Goal: Task Accomplishment & Management: Complete application form

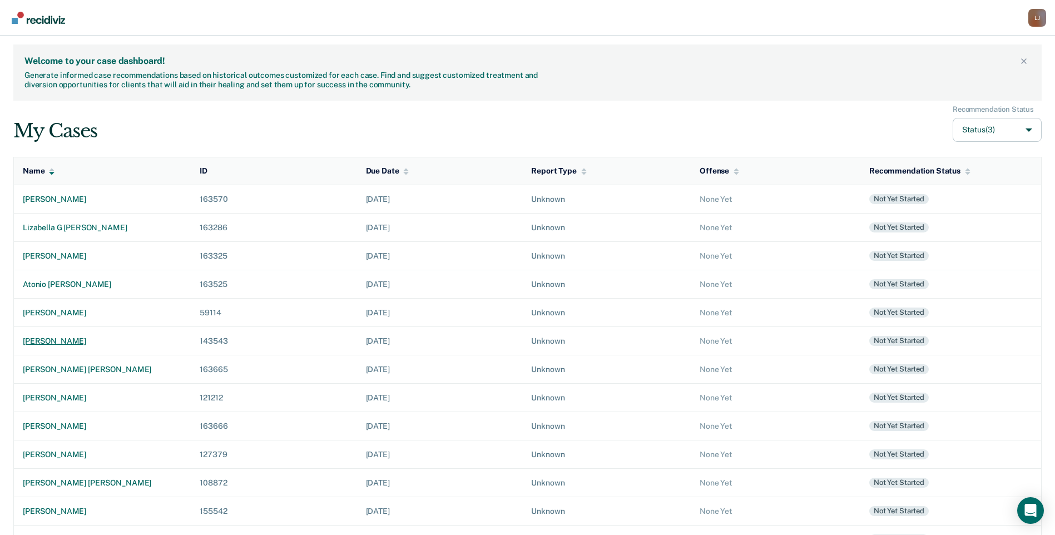
click at [67, 334] on td "[PERSON_NAME]" at bounding box center [102, 341] width 177 height 28
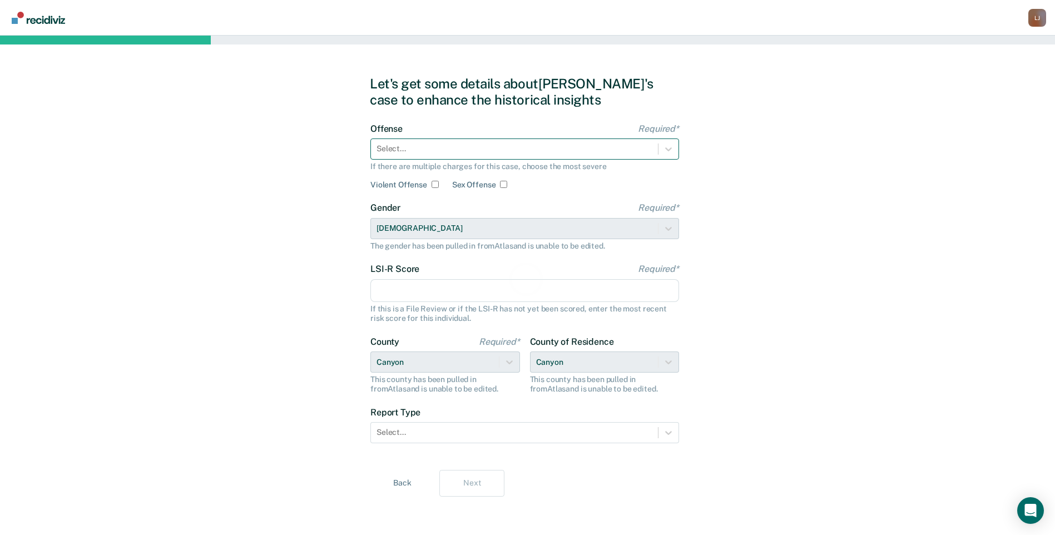
click at [478, 145] on div at bounding box center [515, 149] width 276 height 12
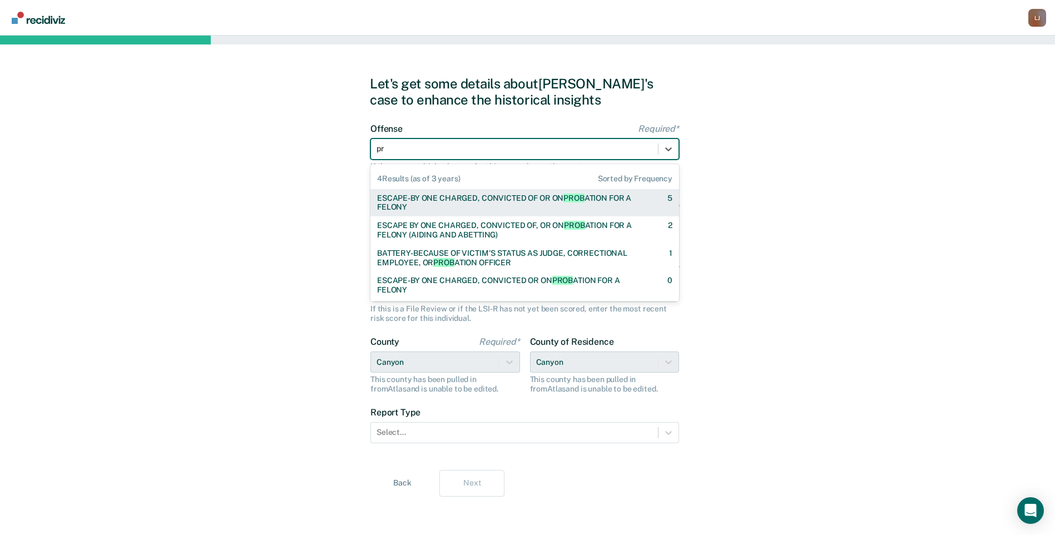
type input "p"
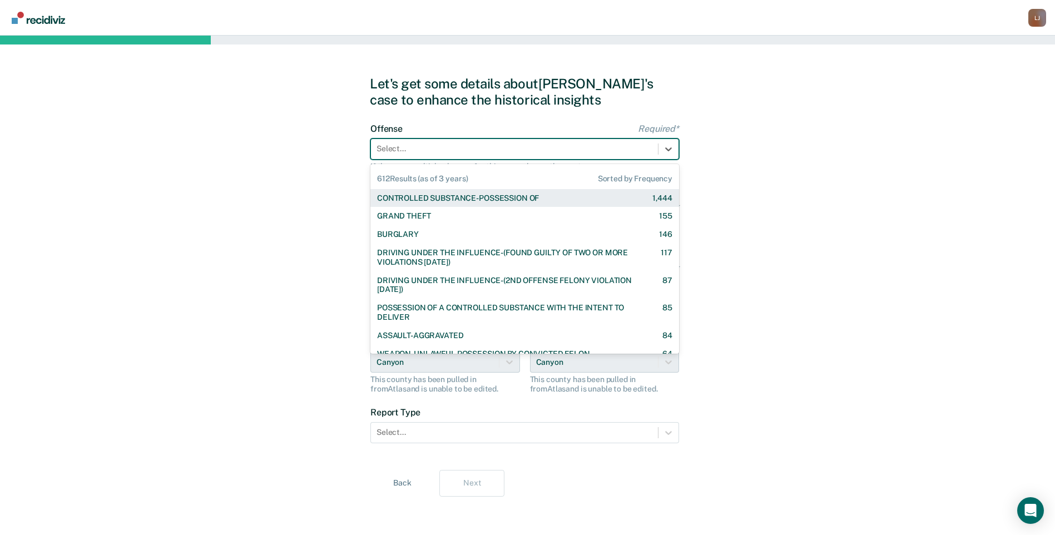
type input "d"
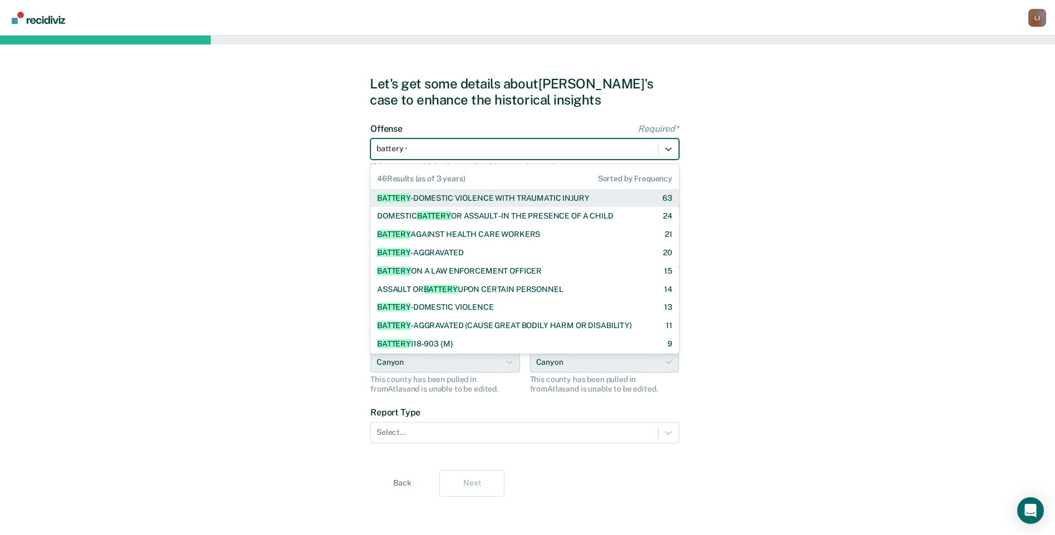
type input "battery wit"
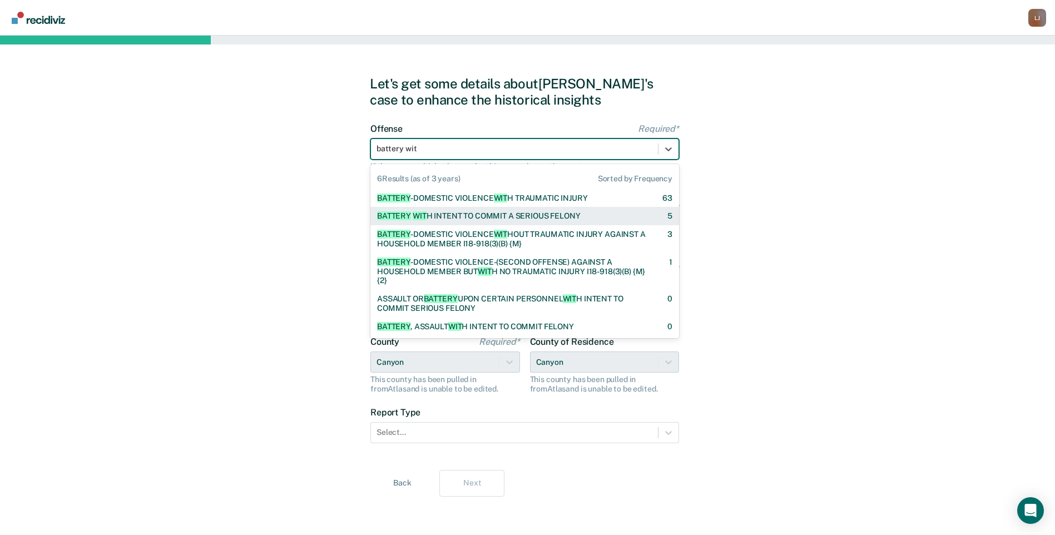
click at [502, 214] on div "BATTERY WIT H INTENT TO COMMIT A SERIOUS FELONY" at bounding box center [479, 215] width 204 height 9
checkbox input "true"
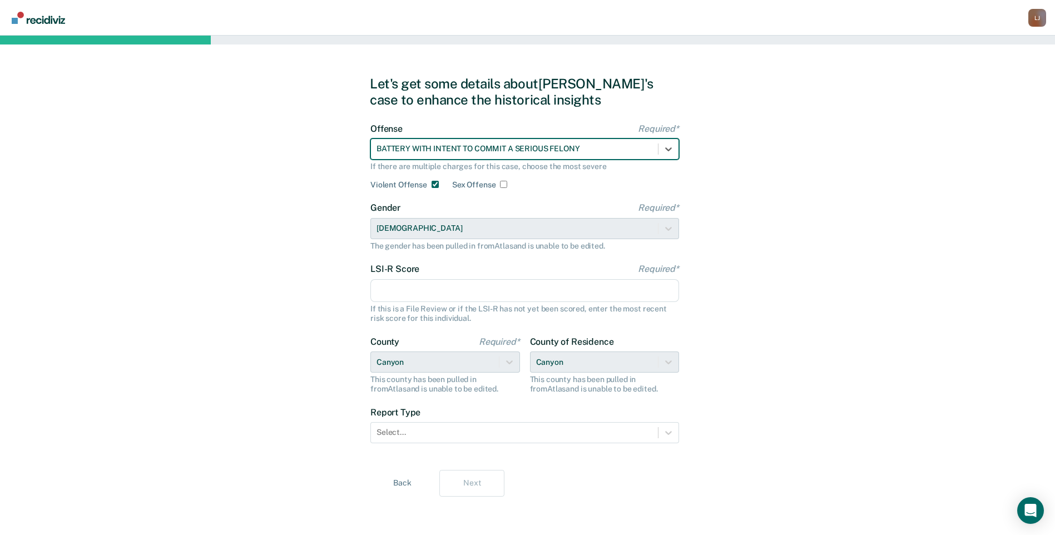
scroll to position [2, 0]
click at [598, 291] on input "LSI-R Score Required*" at bounding box center [525, 289] width 309 height 23
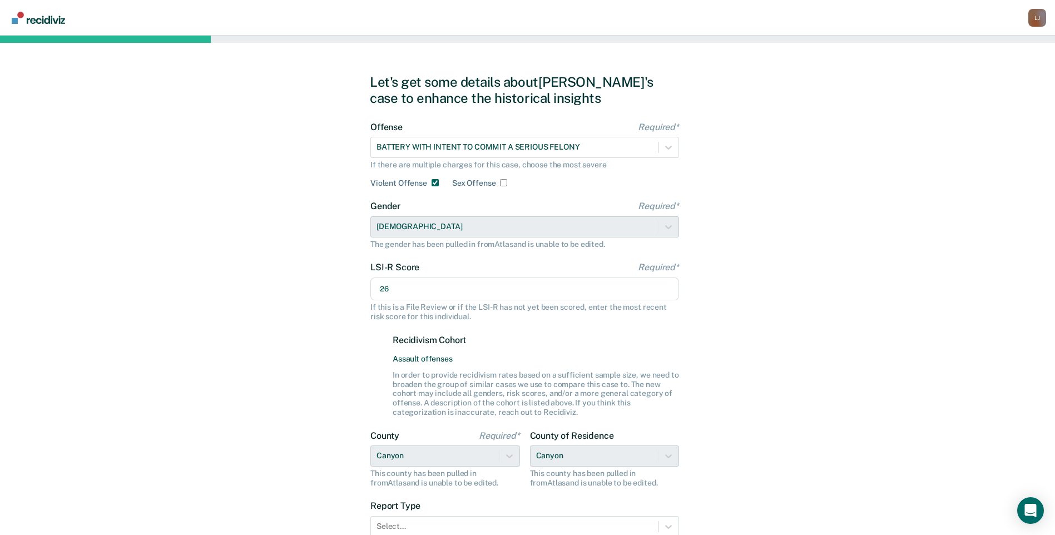
type input "26"
click at [795, 288] on div "Let's get some details about [PERSON_NAME]'s case to enhance the historical ins…" at bounding box center [527, 332] width 1055 height 597
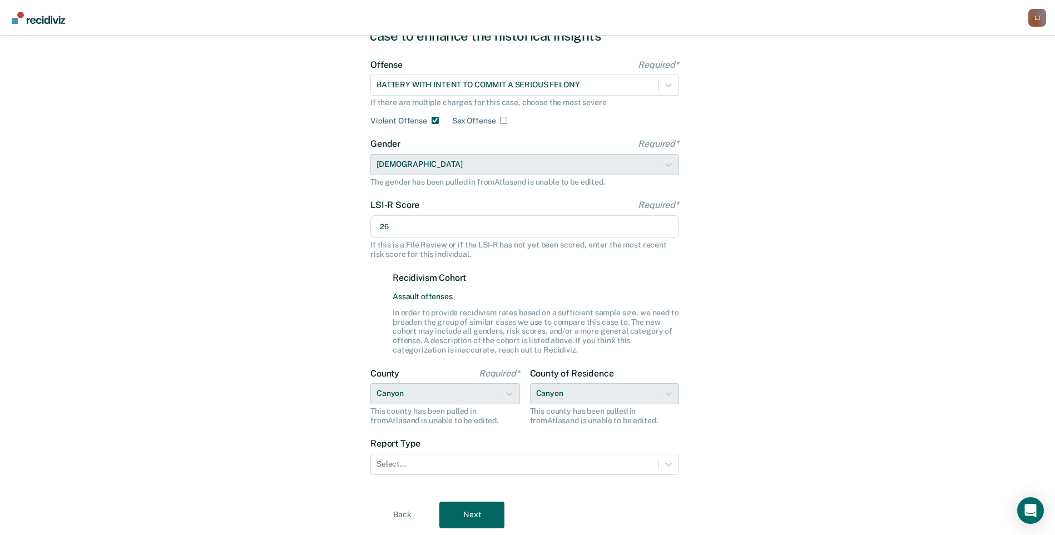
scroll to position [97, 0]
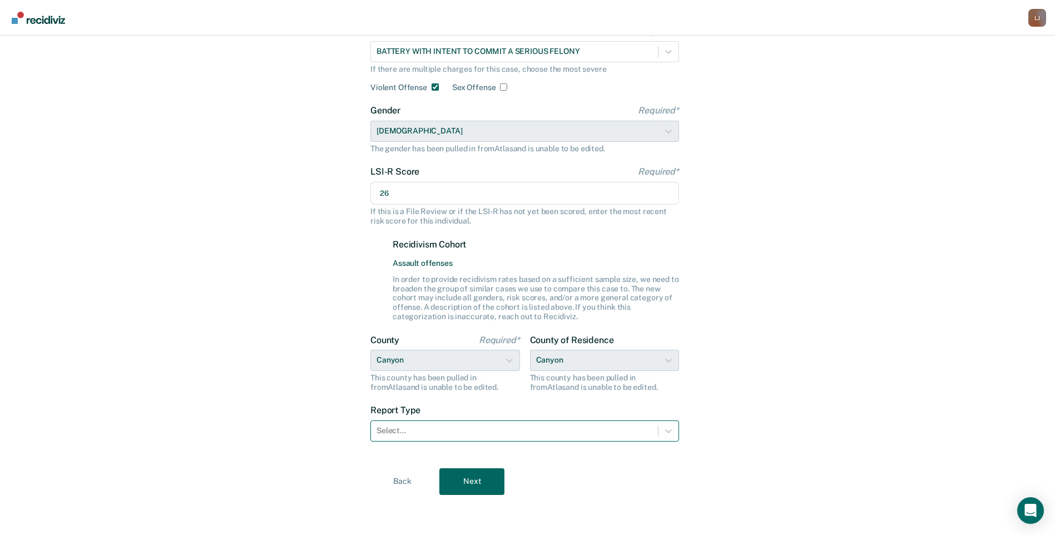
click at [594, 426] on div at bounding box center [515, 431] width 276 height 12
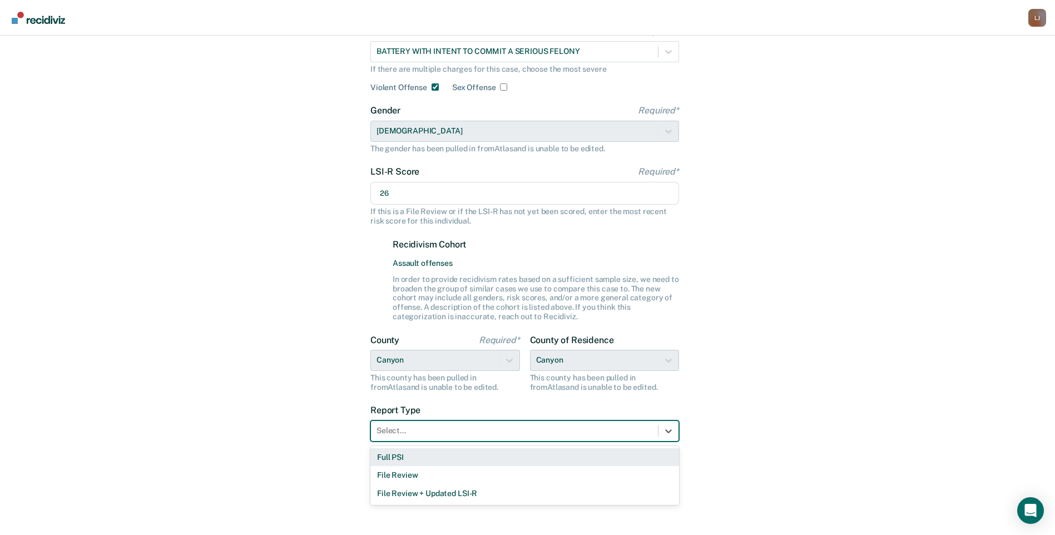
click at [550, 457] on div "Full PSI" at bounding box center [525, 457] width 309 height 18
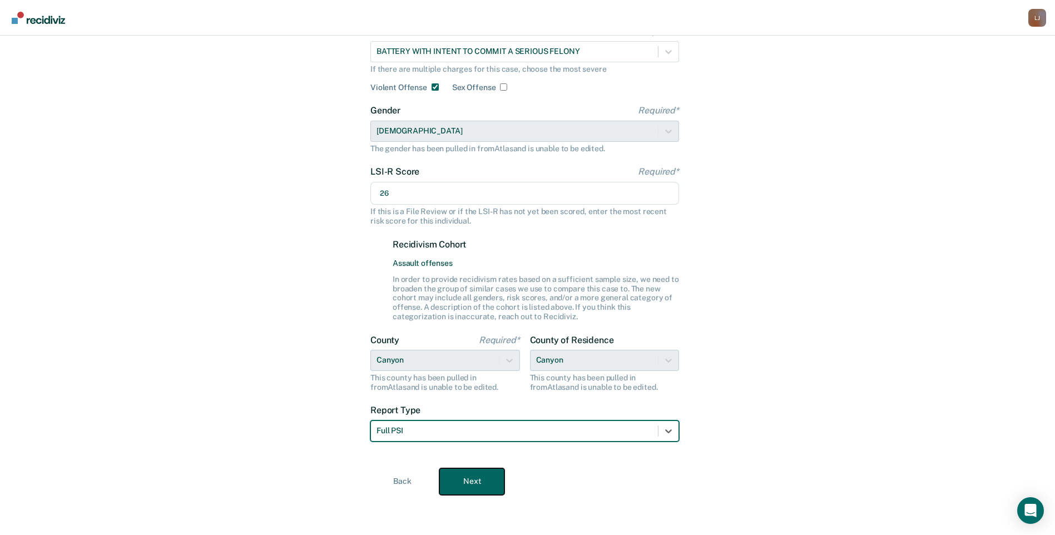
click at [476, 470] on button "Next" at bounding box center [472, 481] width 65 height 27
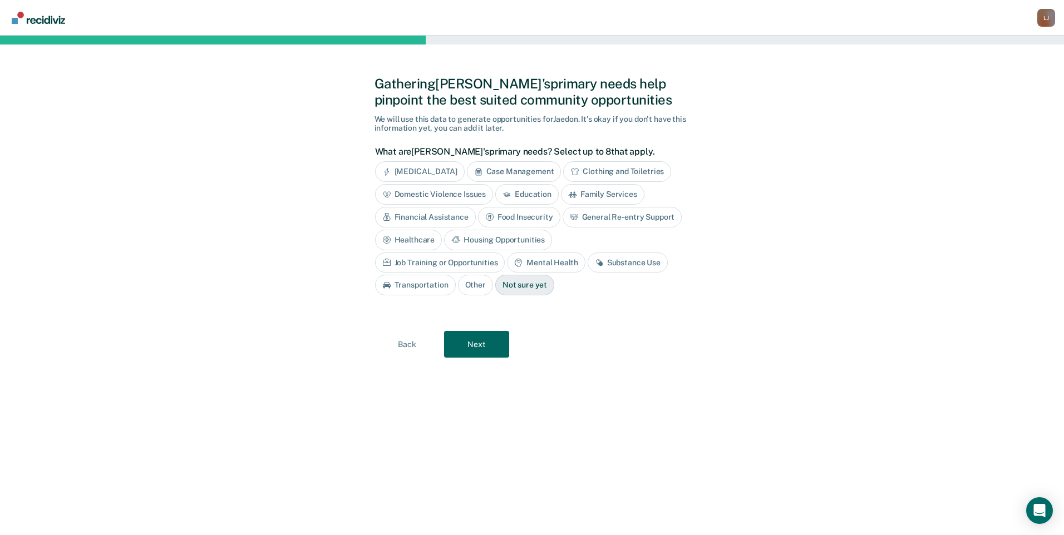
click at [455, 211] on div "Financial Assistance" at bounding box center [425, 217] width 101 height 21
click at [473, 264] on div "Job Training or Opportunities" at bounding box center [440, 263] width 130 height 21
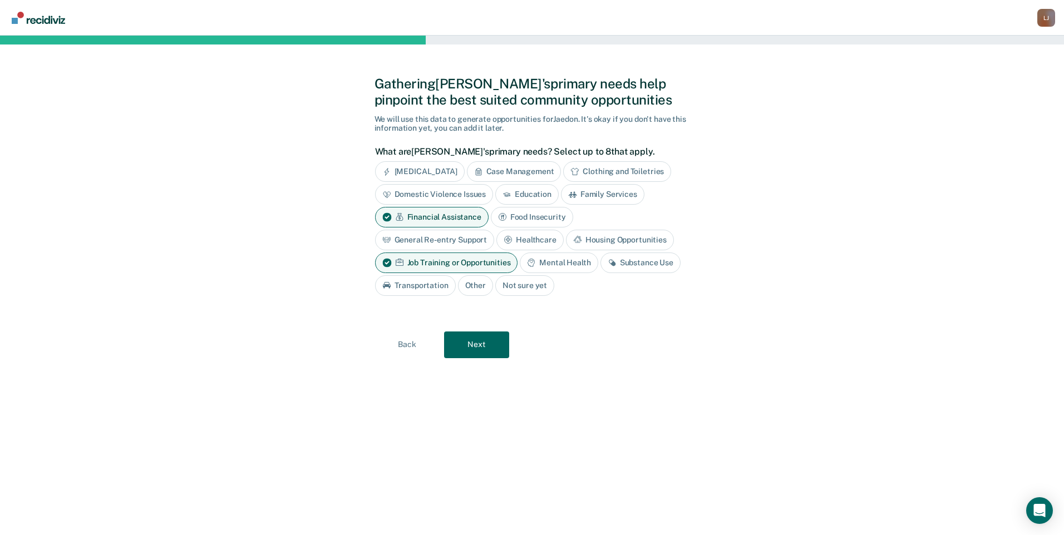
click at [559, 256] on div "Mental Health" at bounding box center [559, 263] width 78 height 21
click at [486, 338] on button "Next" at bounding box center [476, 345] width 65 height 27
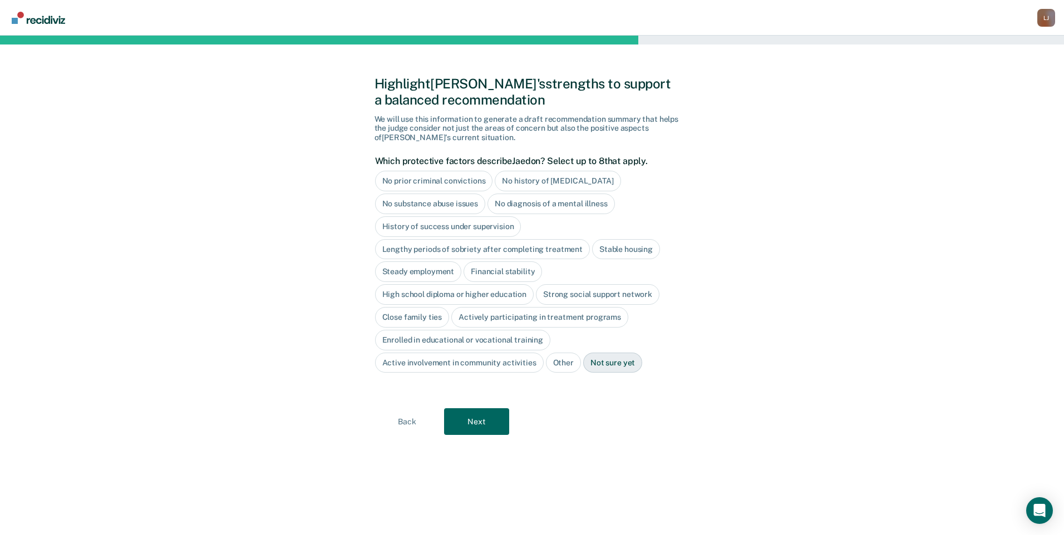
click at [467, 205] on div "No substance abuse issues" at bounding box center [430, 204] width 111 height 21
click at [600, 252] on div "Stable housing" at bounding box center [626, 249] width 68 height 21
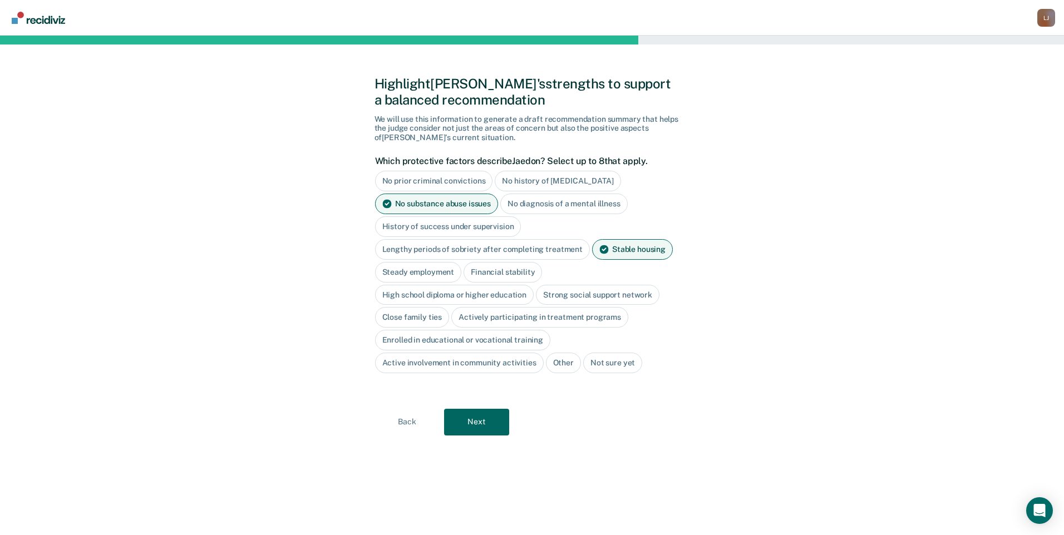
click at [636, 256] on div "Stable housing" at bounding box center [632, 249] width 81 height 21
click at [501, 291] on div "High school diploma or higher education" at bounding box center [454, 294] width 159 height 21
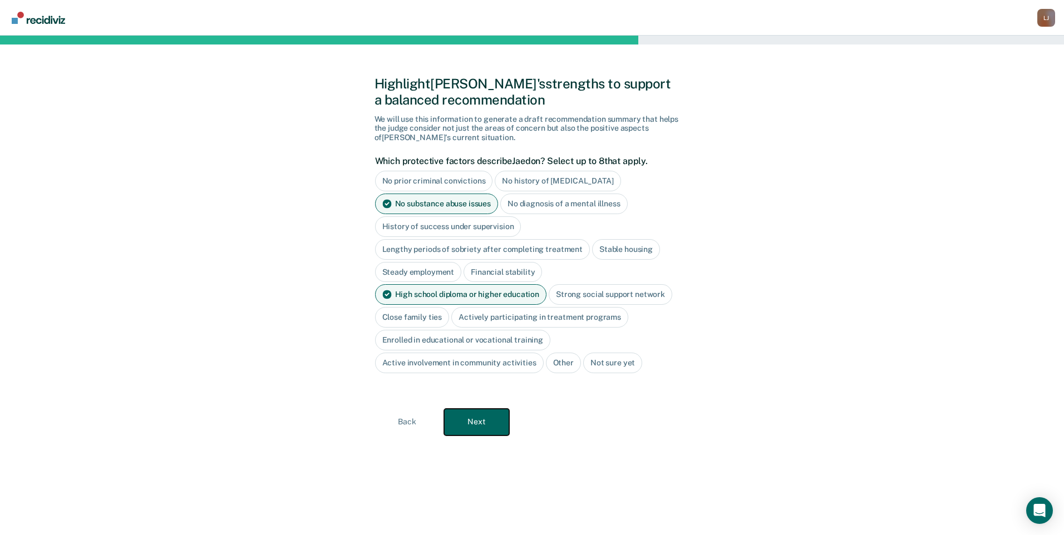
click at [481, 420] on button "Next" at bounding box center [476, 422] width 65 height 27
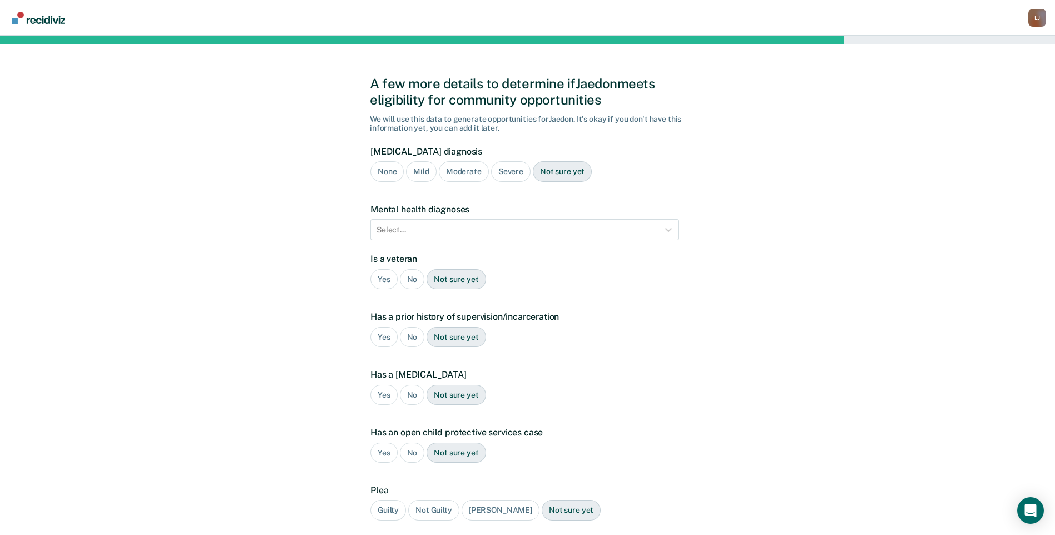
click at [379, 174] on div "None" at bounding box center [387, 171] width 33 height 21
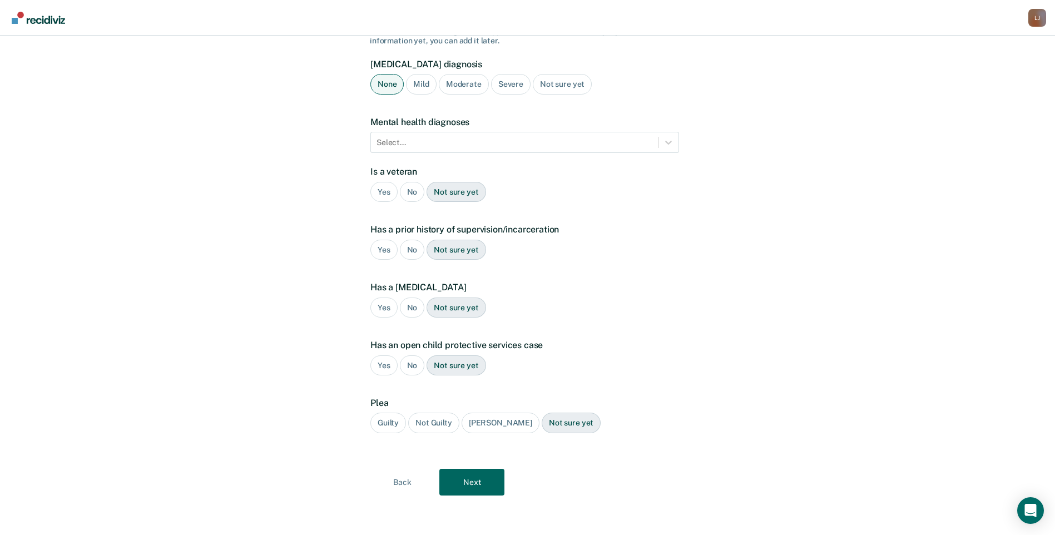
scroll to position [88, 0]
click at [409, 195] on div "No" at bounding box center [412, 191] width 25 height 21
click at [385, 246] on div "Yes" at bounding box center [384, 249] width 27 height 21
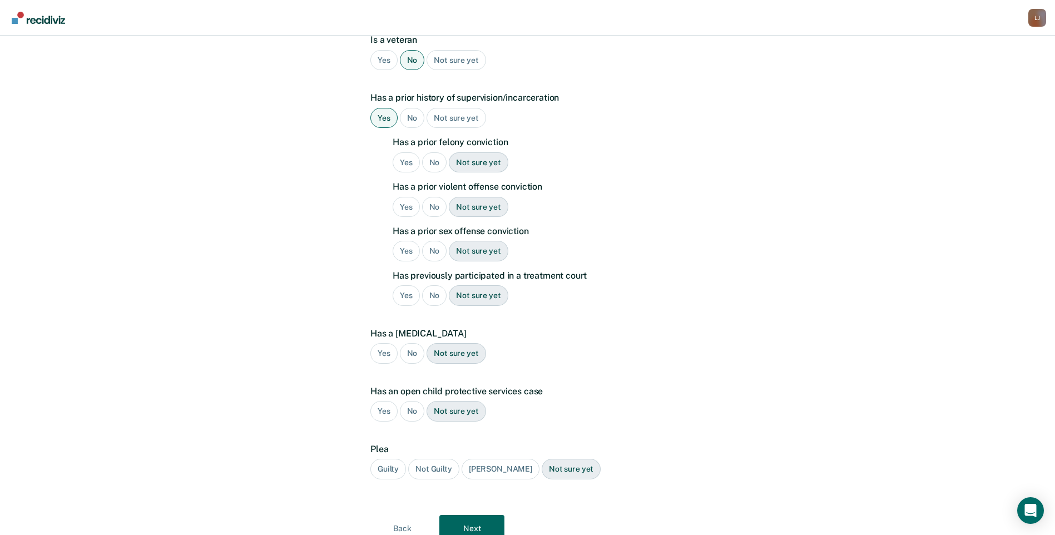
scroll to position [228, 0]
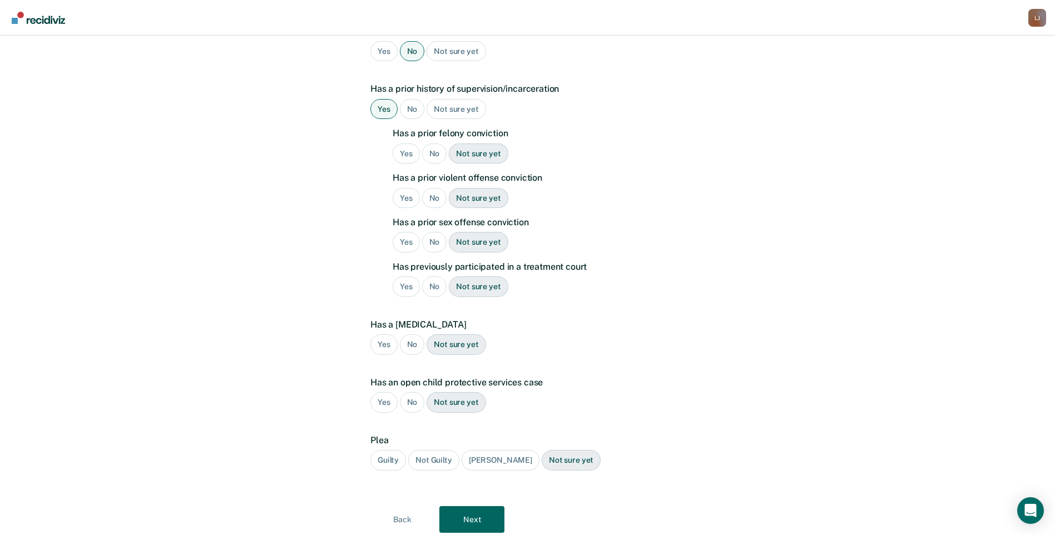
click at [404, 152] on div "Yes" at bounding box center [406, 154] width 27 height 21
click at [408, 192] on div "Yes" at bounding box center [406, 198] width 27 height 21
click at [406, 240] on div "Yes" at bounding box center [406, 242] width 27 height 21
click at [428, 291] on div "No" at bounding box center [434, 287] width 25 height 21
click at [414, 349] on div "No" at bounding box center [412, 344] width 25 height 21
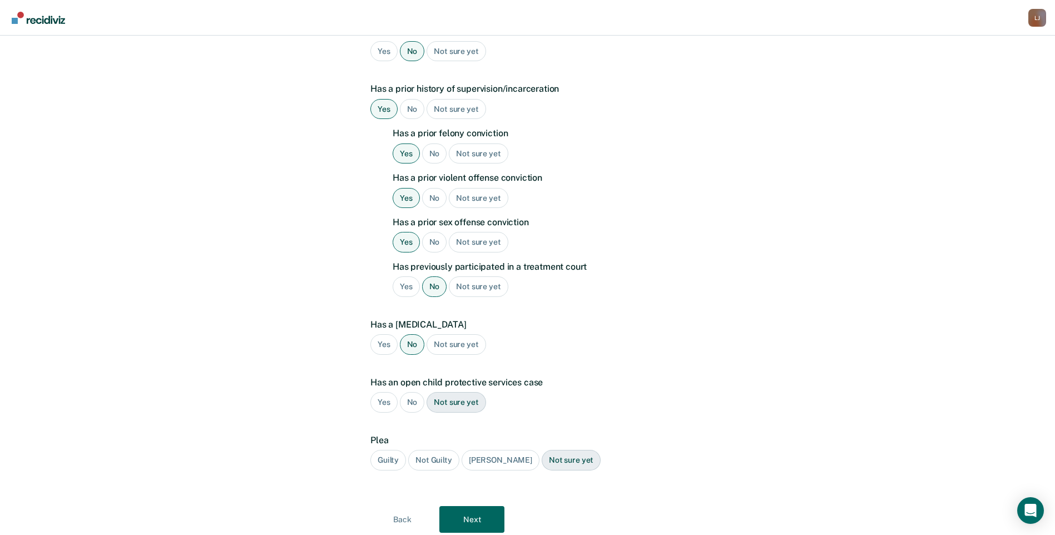
click at [443, 352] on div "Not sure yet" at bounding box center [456, 344] width 59 height 21
click at [409, 402] on div "No" at bounding box center [412, 402] width 25 height 21
click at [391, 462] on div "Guilty" at bounding box center [389, 460] width 36 height 21
click at [458, 519] on button "Next" at bounding box center [472, 519] width 65 height 27
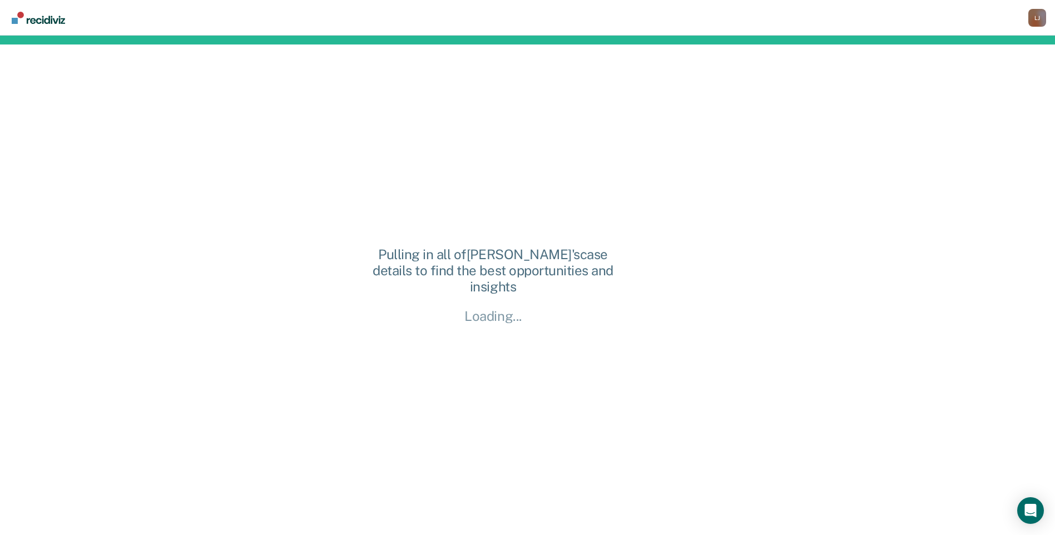
scroll to position [0, 0]
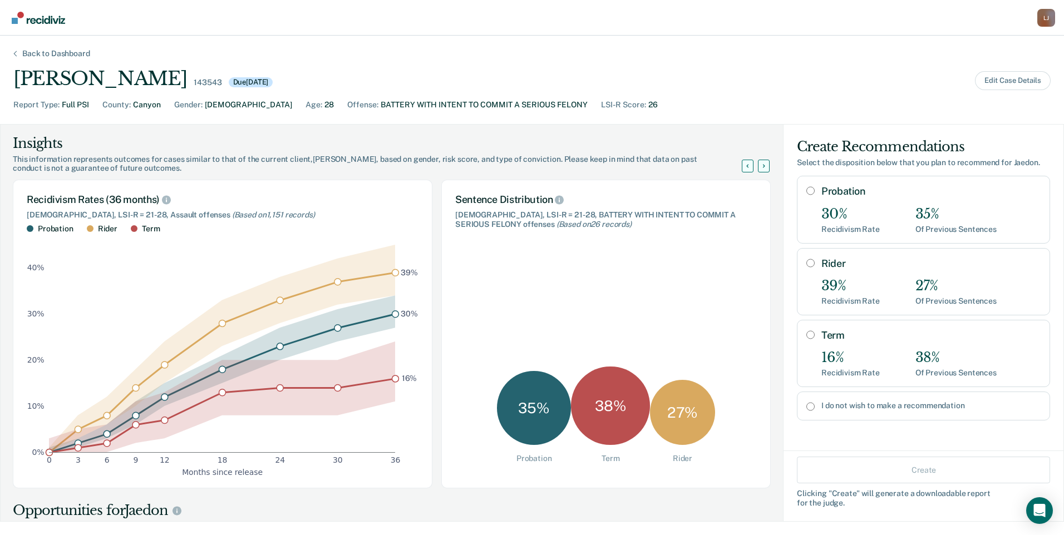
click at [806, 335] on input "Term" at bounding box center [810, 334] width 8 height 9
radio input "true"
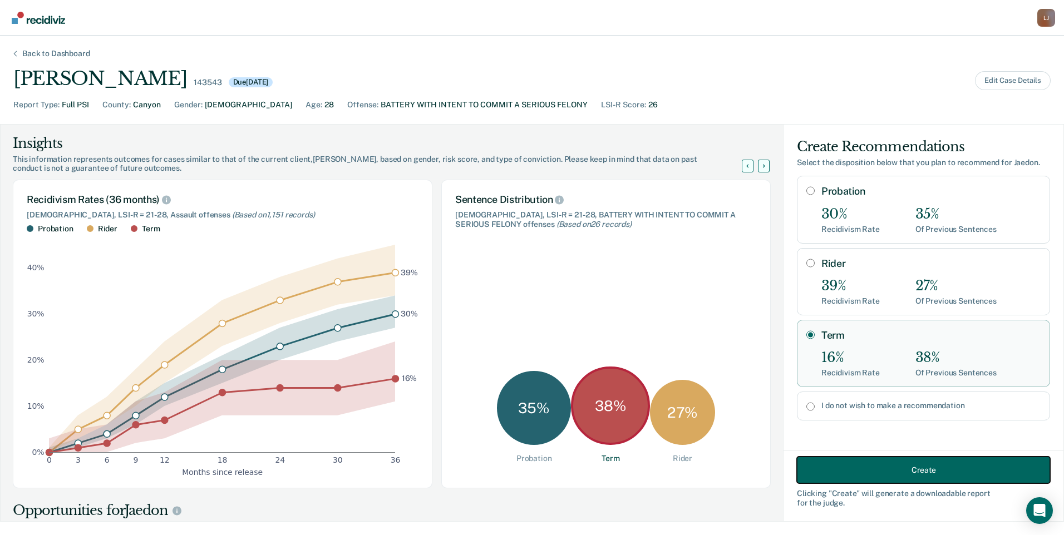
click at [858, 464] on button "Create" at bounding box center [923, 470] width 253 height 27
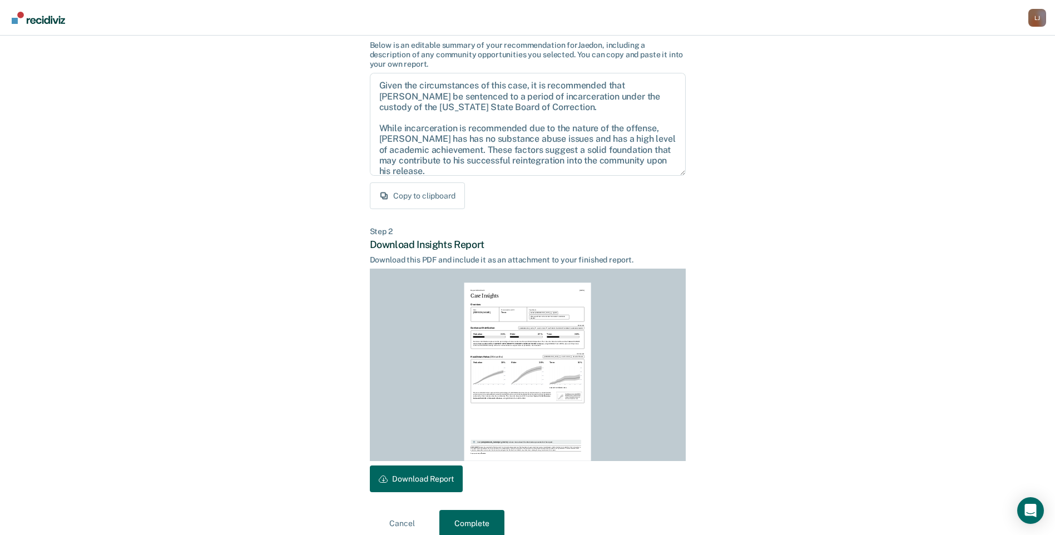
scroll to position [99, 0]
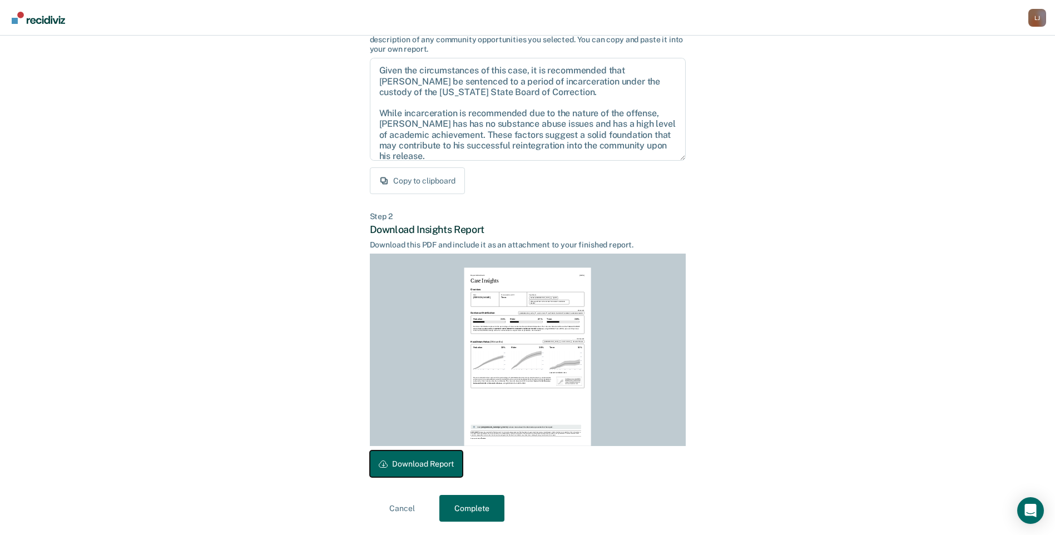
click at [424, 471] on button "Download Report" at bounding box center [416, 464] width 93 height 27
click at [452, 506] on button "Complete" at bounding box center [472, 508] width 65 height 27
